Goal: Transaction & Acquisition: Book appointment/travel/reservation

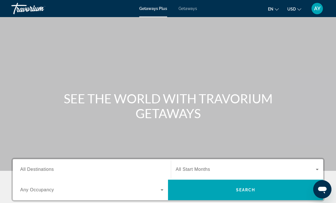
click at [318, 11] on span "AY" at bounding box center [317, 9] width 7 height 6
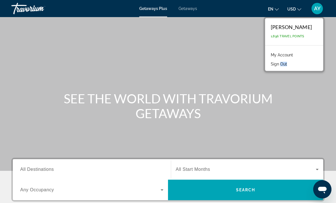
click at [293, 58] on link "My Account" at bounding box center [282, 54] width 28 height 7
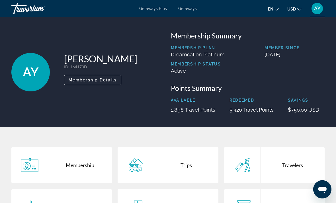
click at [184, 165] on div "Trips" at bounding box center [186, 165] width 64 height 36
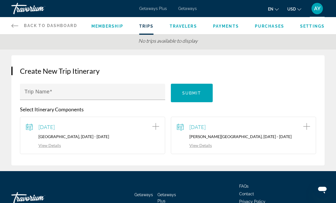
scroll to position [49, 0]
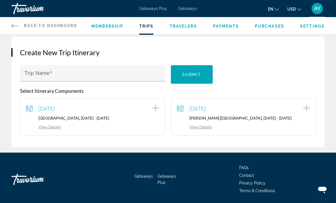
click at [225, 116] on p "[PERSON_NAME][GEOGRAPHIC_DATA], [DATE] - [DATE]" at bounding box center [243, 118] width 133 height 5
click at [201, 127] on link "View Details" at bounding box center [194, 127] width 35 height 5
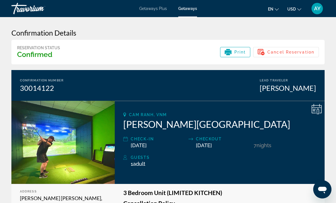
click at [194, 6] on span "Getaways" at bounding box center [187, 8] width 19 height 5
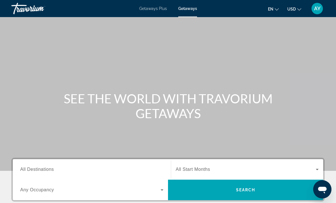
click at [32, 170] on span "All Destinations" at bounding box center [37, 169] width 34 height 5
click at [32, 170] on input "Destination All Destinations" at bounding box center [91, 169] width 143 height 7
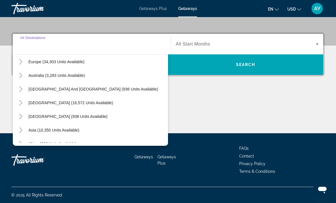
scroll to position [71, 0]
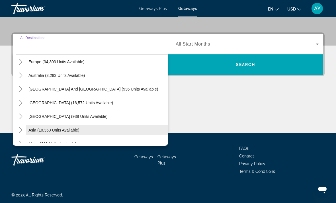
click at [62, 130] on span "Asia (10,350 units available)" at bounding box center [53, 130] width 51 height 5
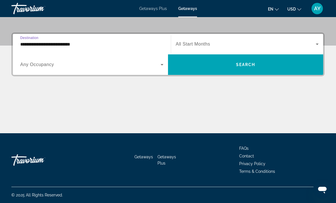
click at [29, 47] on input "**********" at bounding box center [91, 44] width 143 height 7
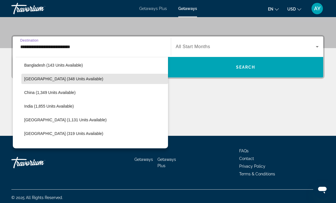
scroll to position [152, 0]
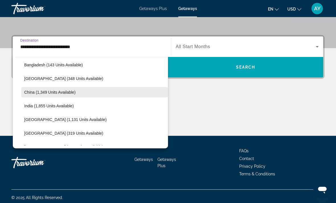
click at [52, 94] on span "China (1,349 units available)" at bounding box center [49, 92] width 51 height 5
type input "**********"
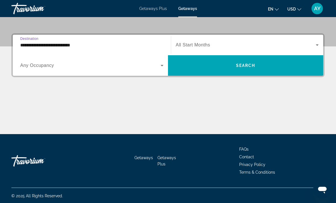
scroll to position [125, 0]
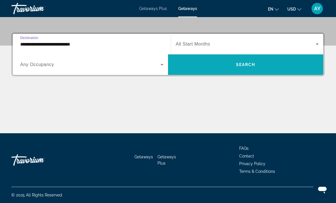
click at [286, 65] on span "Search widget" at bounding box center [245, 65] width 155 height 14
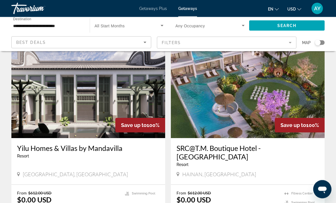
scroll to position [233, 0]
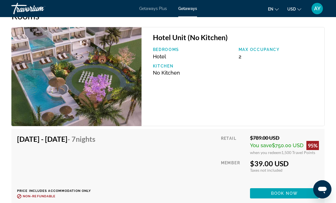
scroll to position [900, 0]
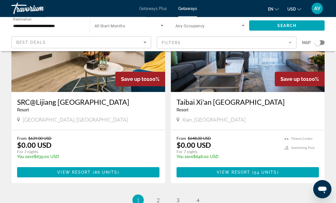
scroll to position [1071, 0]
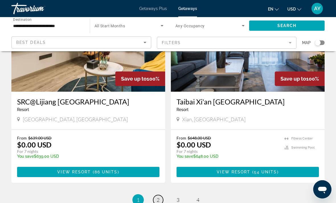
click at [157, 197] on span "2" at bounding box center [158, 200] width 3 height 6
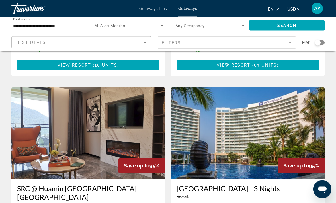
scroll to position [806, 0]
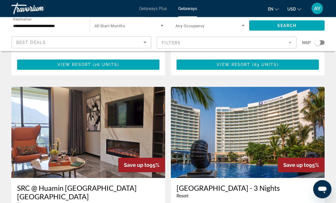
click at [41, 139] on img "Main content" at bounding box center [88, 132] width 154 height 91
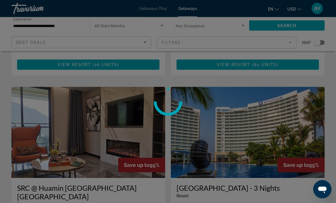
scroll to position [806, 0]
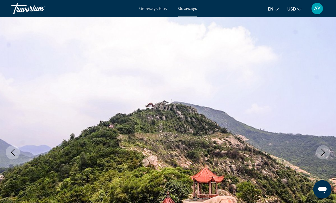
click at [14, 152] on icon "Previous image" at bounding box center [12, 152] width 7 height 7
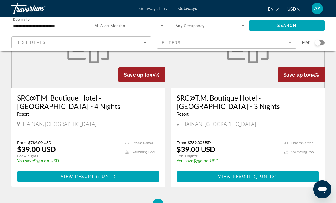
scroll to position [1108, 0]
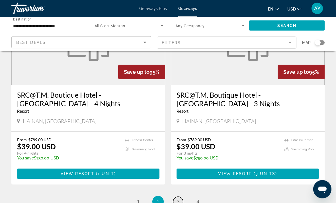
click at [179, 199] on span "3" at bounding box center [178, 202] width 3 height 6
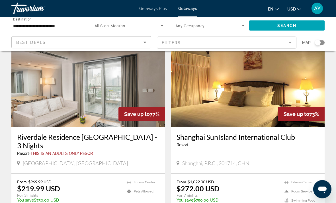
scroll to position [629, 0]
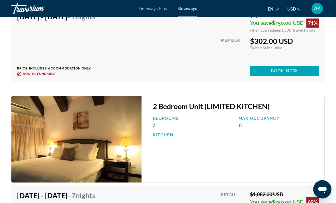
scroll to position [1978, 0]
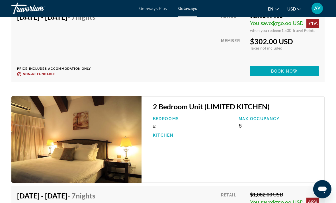
click at [71, 138] on img "Main content" at bounding box center [76, 140] width 130 height 87
click at [191, 61] on div "[DATE] - [DATE] - 7 Nights Price includes accommodation only Refundable until :…" at bounding box center [168, 45] width 302 height 64
click at [233, 53] on div "Member" at bounding box center [233, 49] width 25 height 25
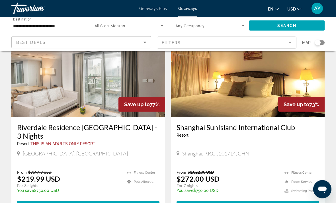
scroll to position [641, 0]
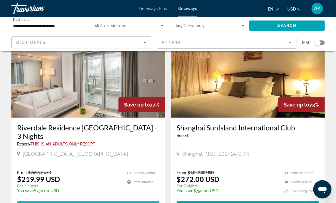
click at [91, 203] on span "Main content" at bounding box center [92, 206] width 2 height 5
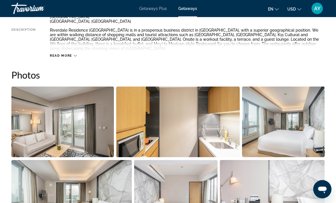
scroll to position [30, 0]
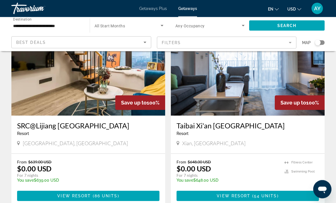
scroll to position [1114, 0]
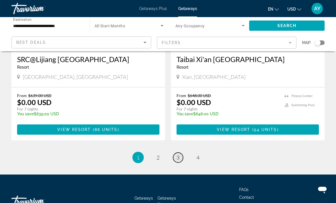
click at [183, 153] on link "page 3" at bounding box center [178, 158] width 10 height 10
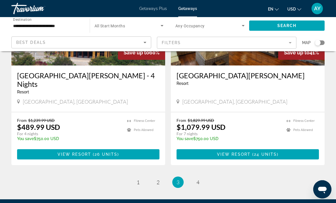
scroll to position [1114, 0]
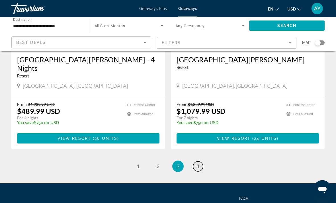
click at [197, 162] on link "page 4" at bounding box center [198, 167] width 10 height 10
